Goal: Find specific page/section: Find specific page/section

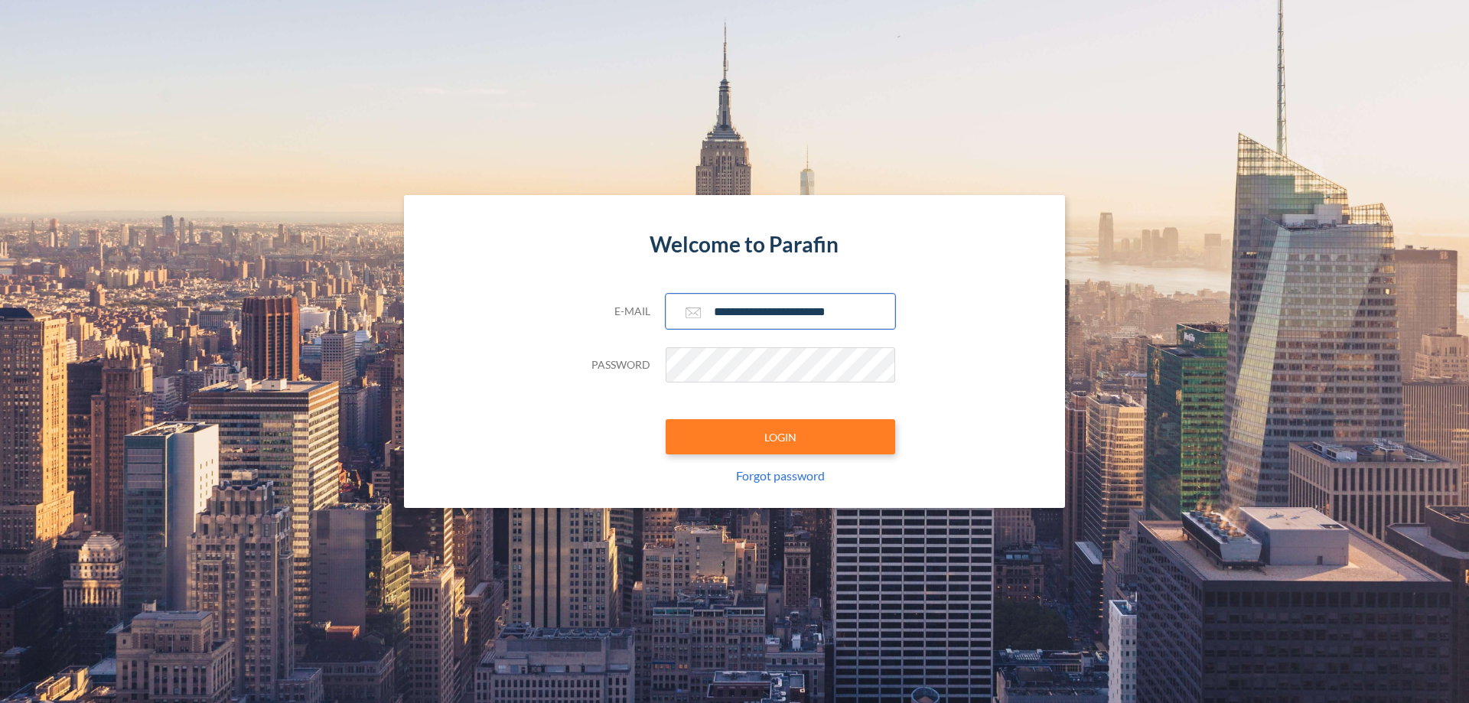
type input "**********"
click at [780, 437] on button "LOGIN" at bounding box center [781, 436] width 230 height 35
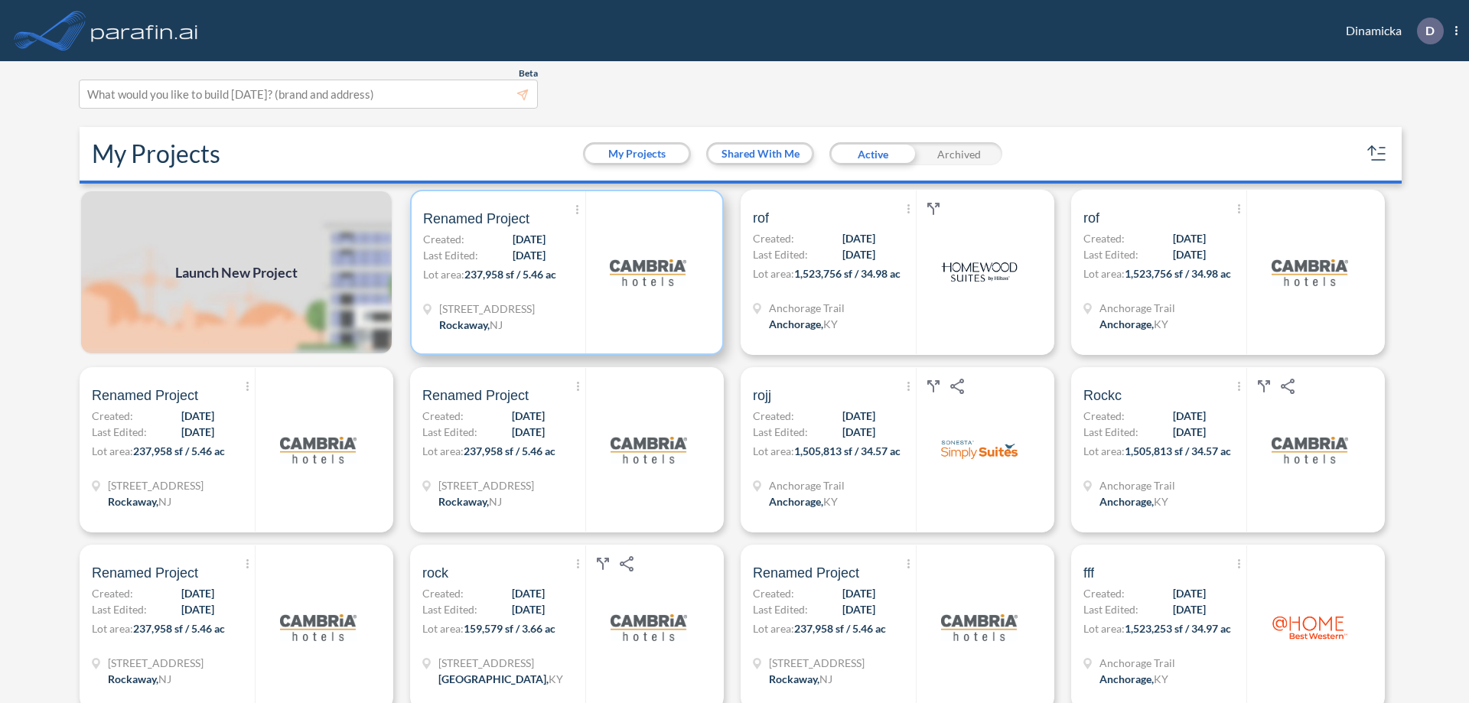
scroll to position [4, 0]
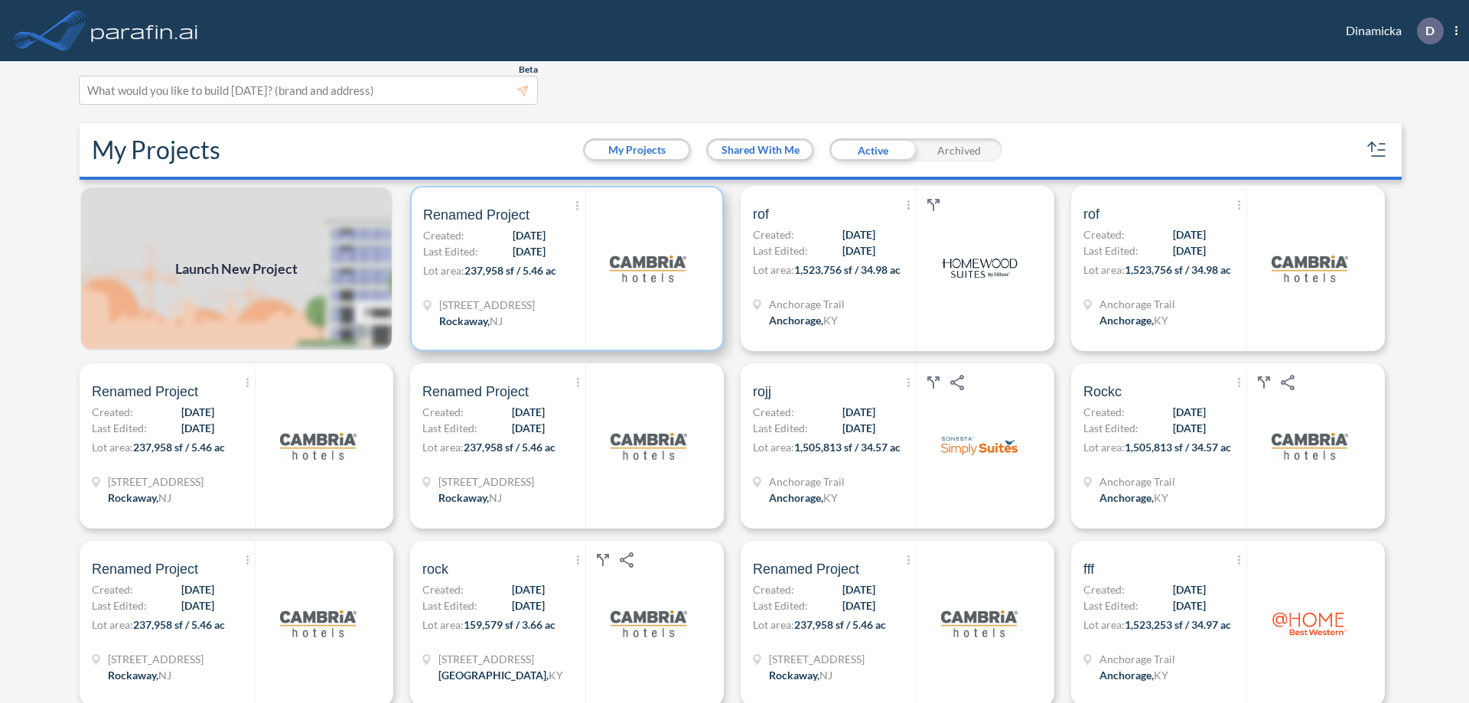
click at [564, 269] on p "Lot area: 237,958 sf / 5.46 ac" at bounding box center [504, 273] width 162 height 22
